Goal: Task Accomplishment & Management: Complete application form

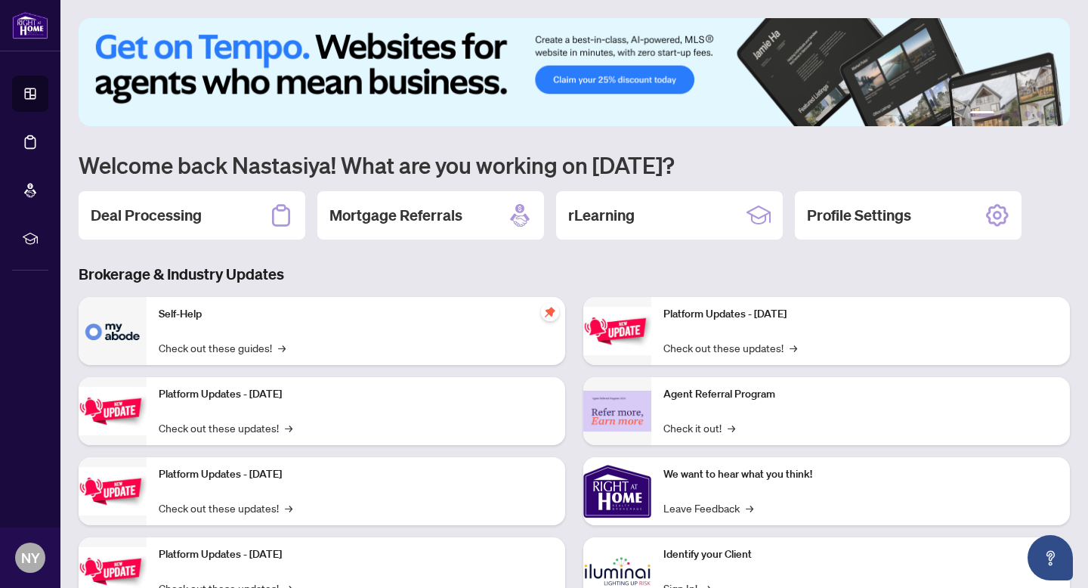
click at [258, 241] on div "1 2 3 4 5 6 Welcome back Nastasiya! What are you working on [DATE]? Deal Proces…" at bounding box center [574, 323] width 991 height 610
click at [214, 190] on div "1 2 3 4 5 6 Welcome back Nastasiya! What are you working on [DATE]? Deal Proces…" at bounding box center [574, 323] width 991 height 610
click at [217, 213] on div "Deal Processing" at bounding box center [192, 215] width 227 height 48
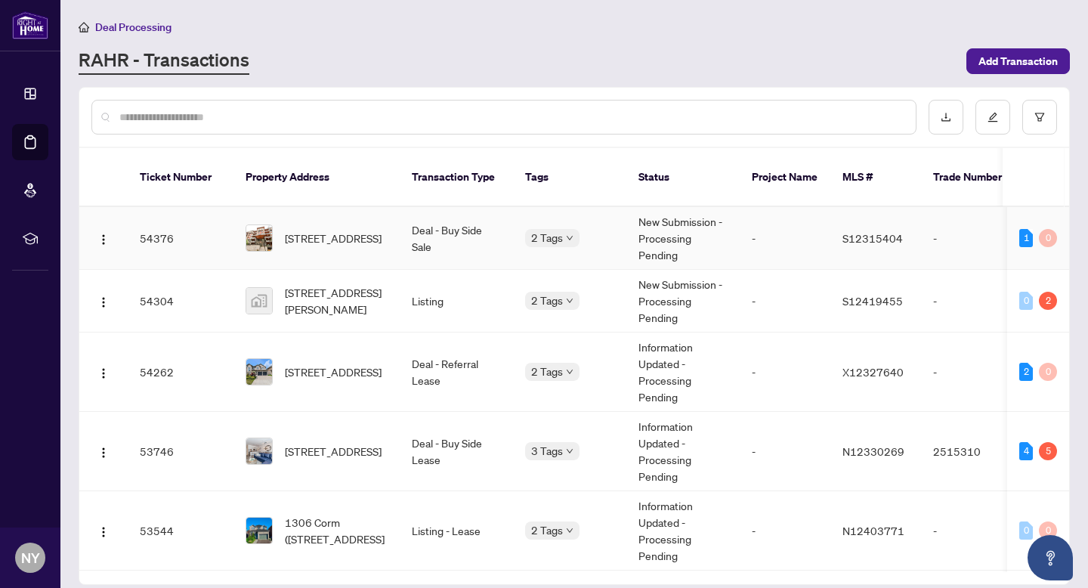
click at [165, 216] on td "54376" at bounding box center [181, 238] width 106 height 63
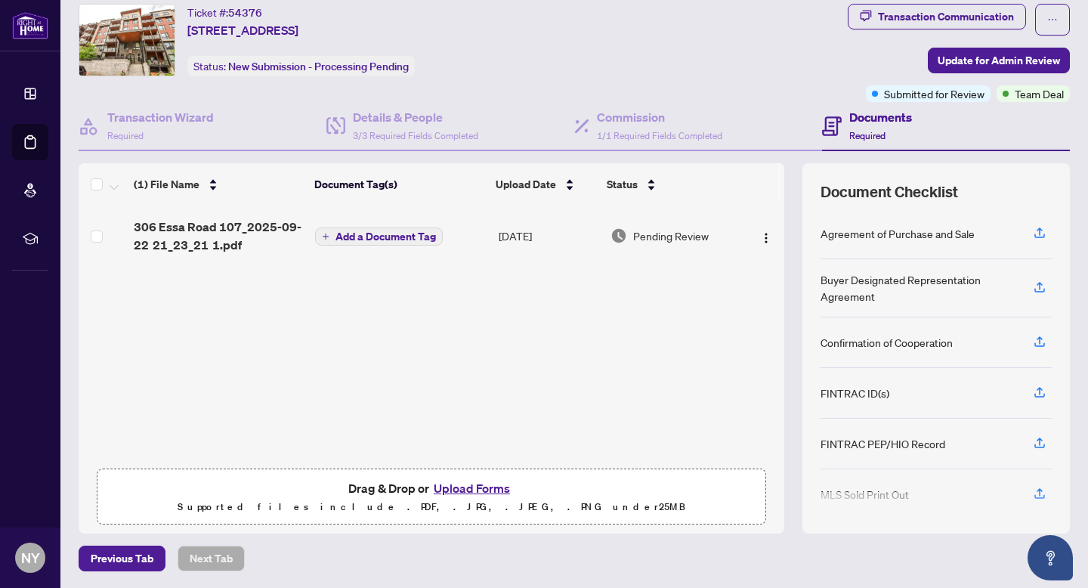
scroll to position [43, 0]
click at [436, 491] on button "Upload Forms" at bounding box center [471, 489] width 85 height 20
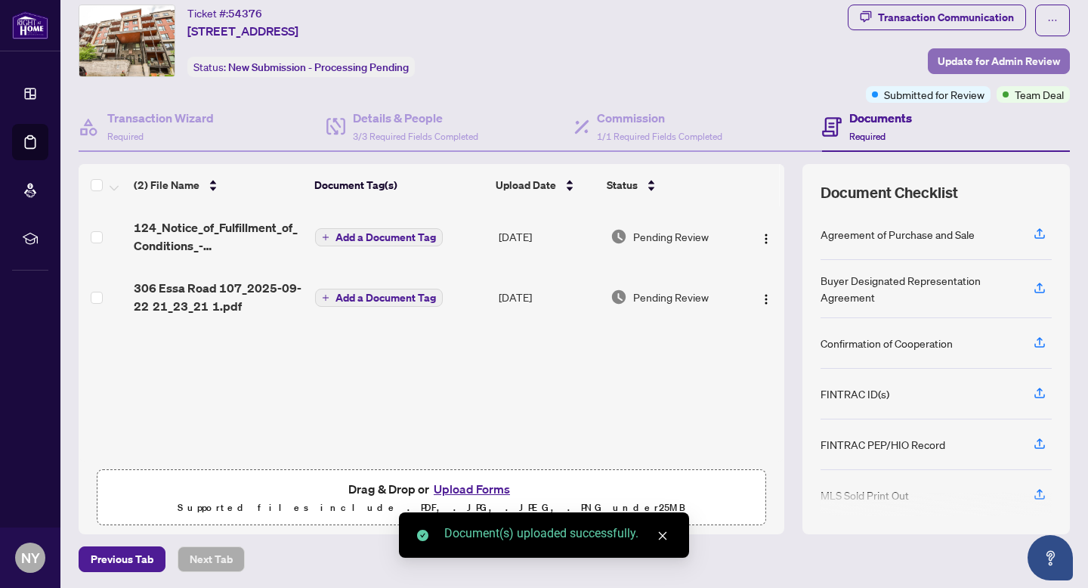
click at [965, 68] on span "Update for Admin Review" at bounding box center [999, 61] width 122 height 24
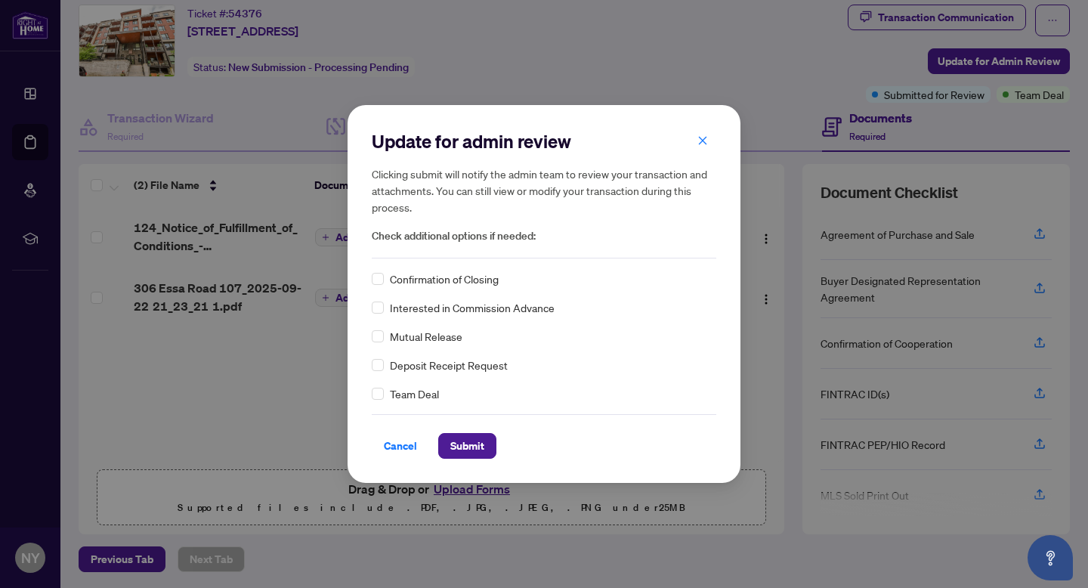
click at [369, 400] on div "Update for admin review Clicking submit will notify the admin team to review yo…" at bounding box center [544, 293] width 393 height 377
click at [374, 400] on label at bounding box center [378, 393] width 12 height 17
click at [474, 456] on span "Submit" at bounding box center [467, 446] width 34 height 24
